Goal: Find specific page/section: Find specific page/section

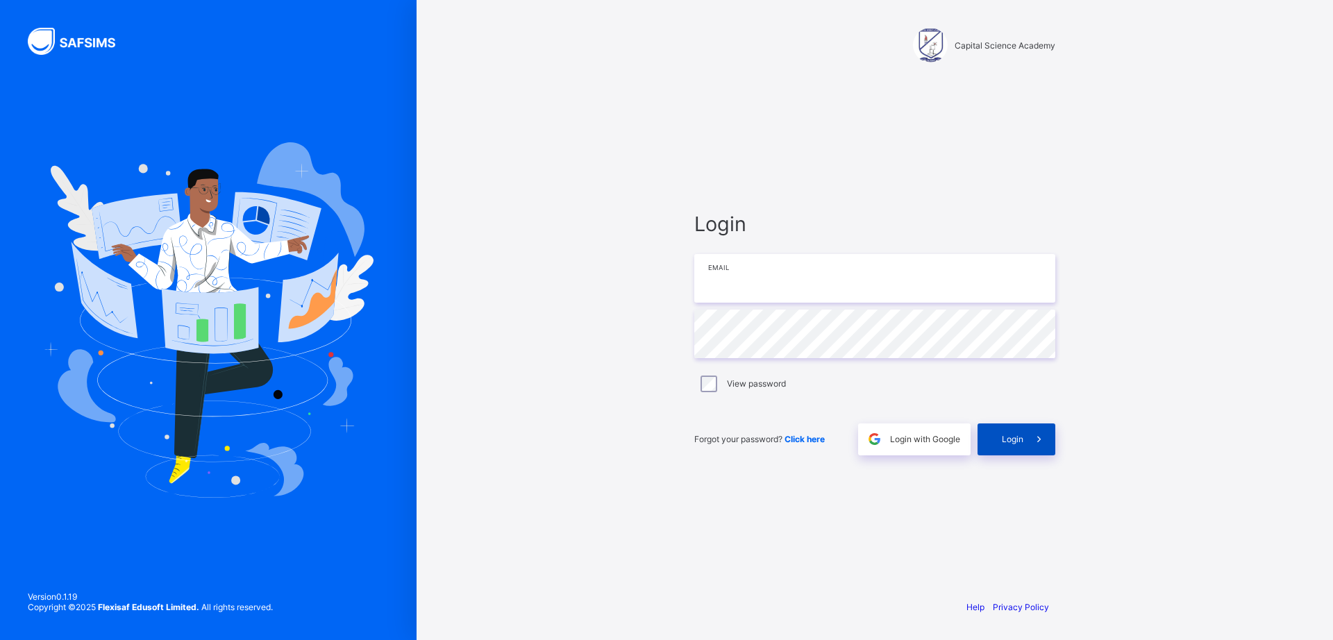
type input "**********"
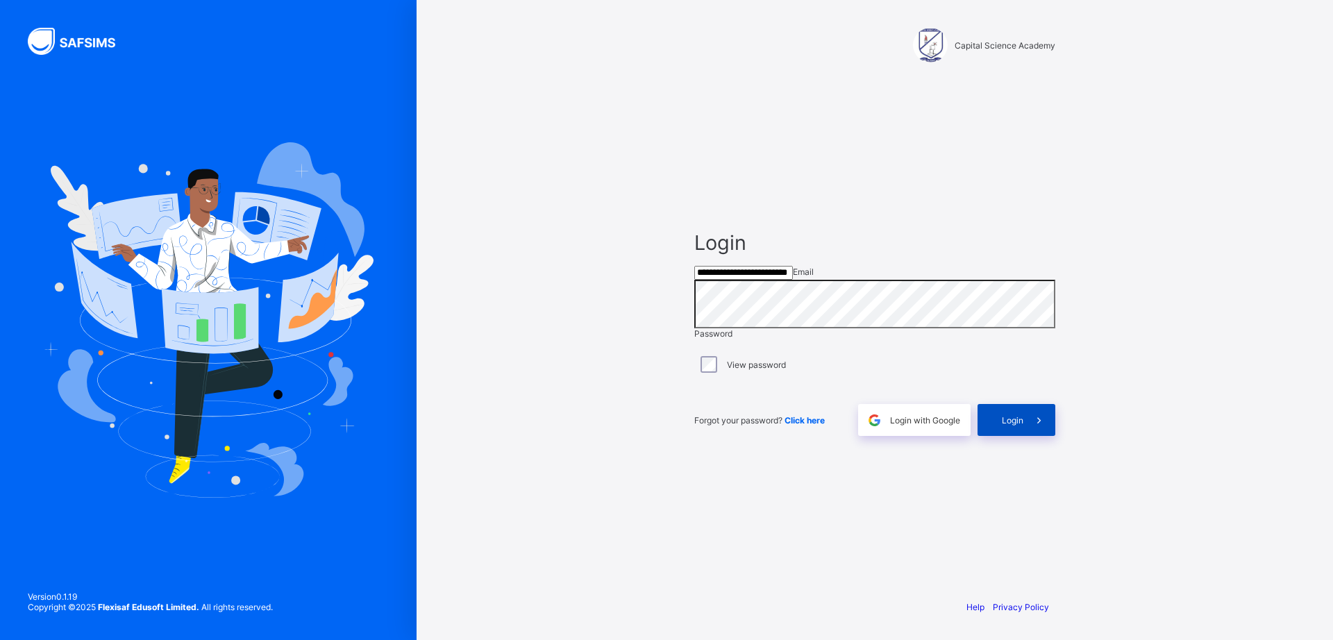
click at [1013, 425] on span "Login" at bounding box center [1013, 420] width 22 height 10
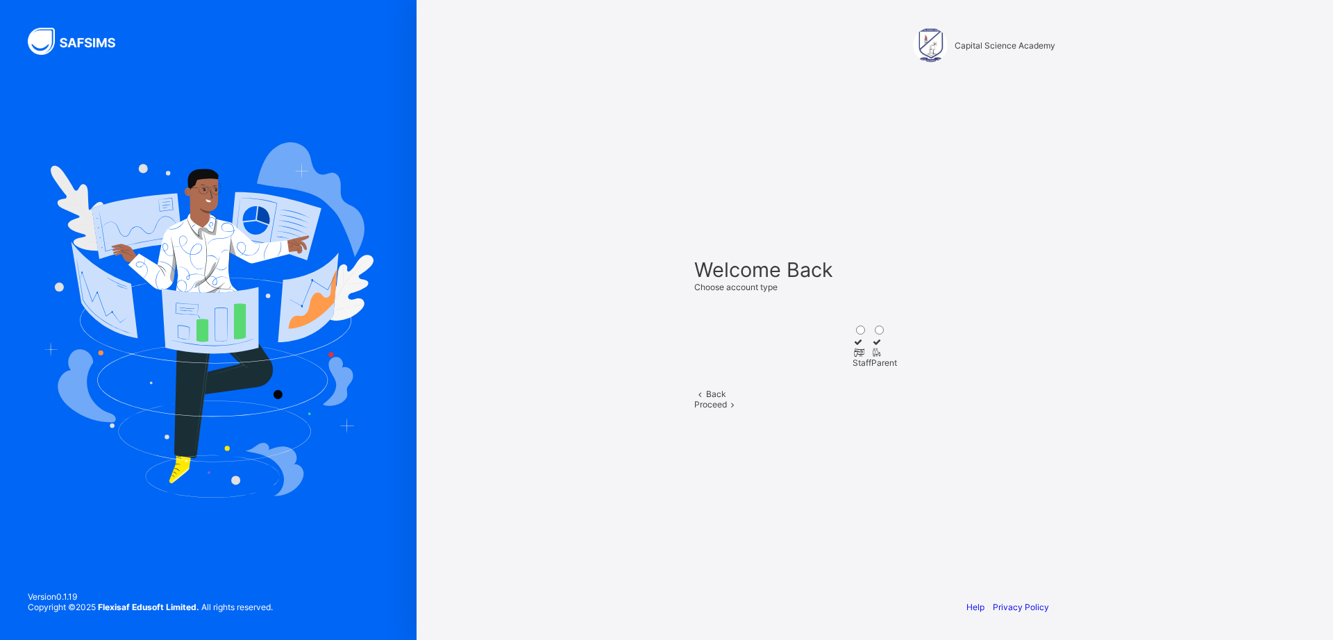
click at [852, 347] on div at bounding box center [861, 352] width 19 height 10
click at [738, 409] on span at bounding box center [733, 404] width 12 height 10
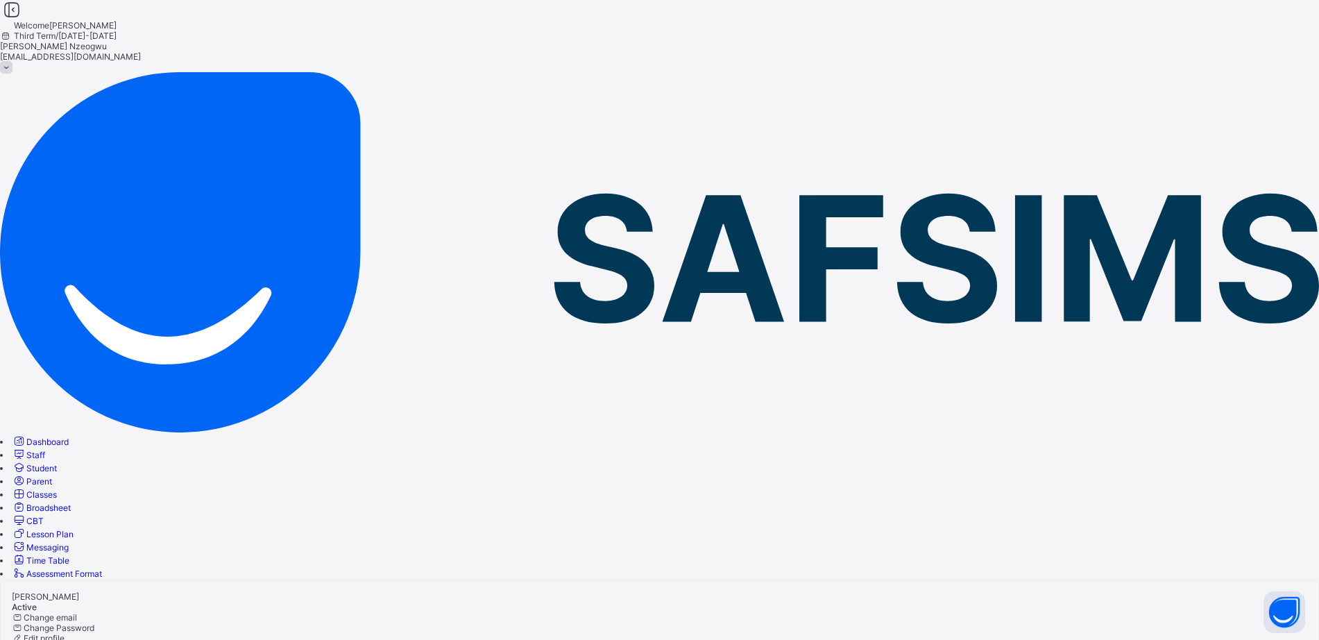
click at [71, 502] on span "Broadsheet" at bounding box center [48, 507] width 44 height 10
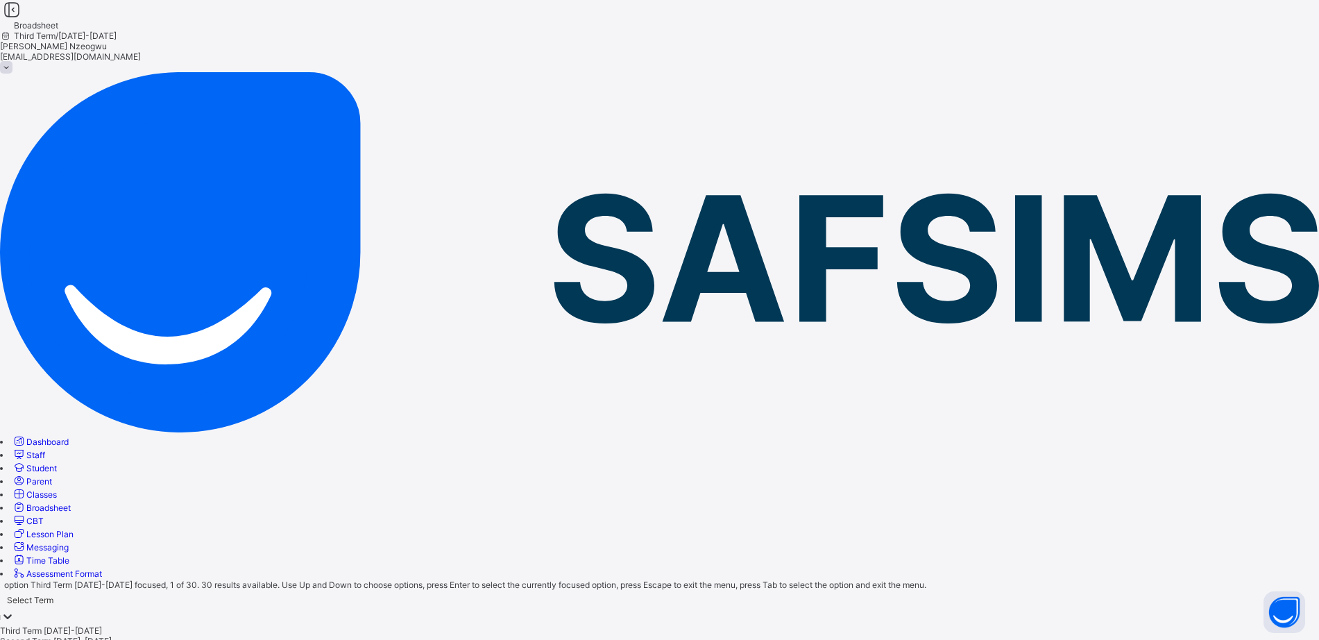
click at [15, 609] on icon at bounding box center [8, 616] width 14 height 14
